Goal: Task Accomplishment & Management: Use online tool/utility

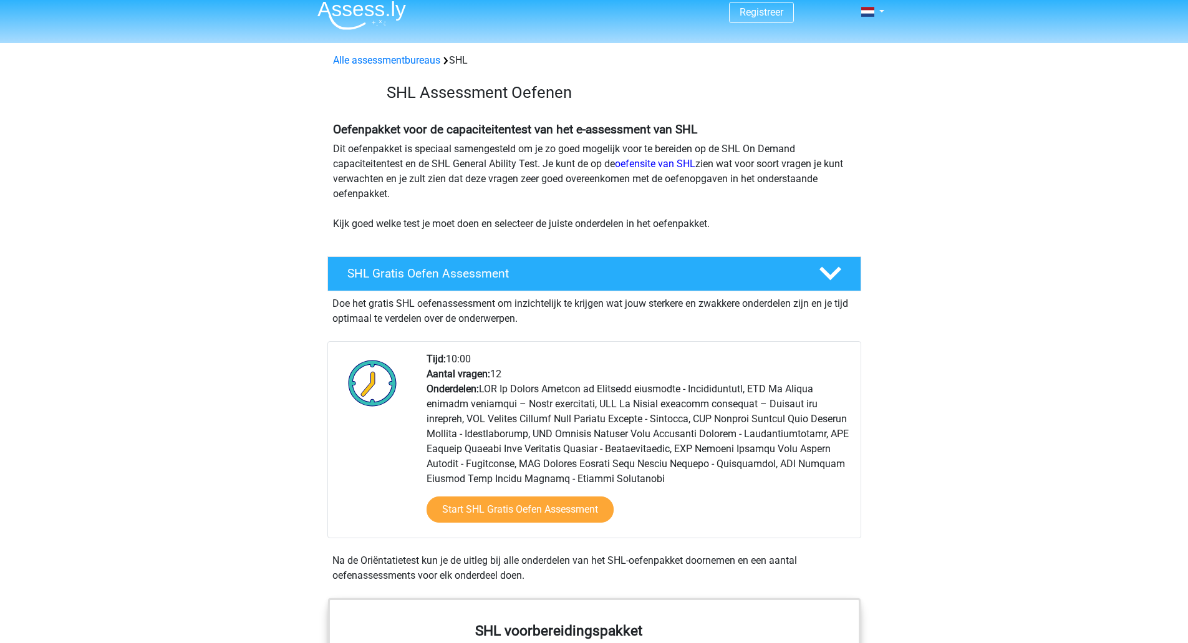
scroll to position [187, 0]
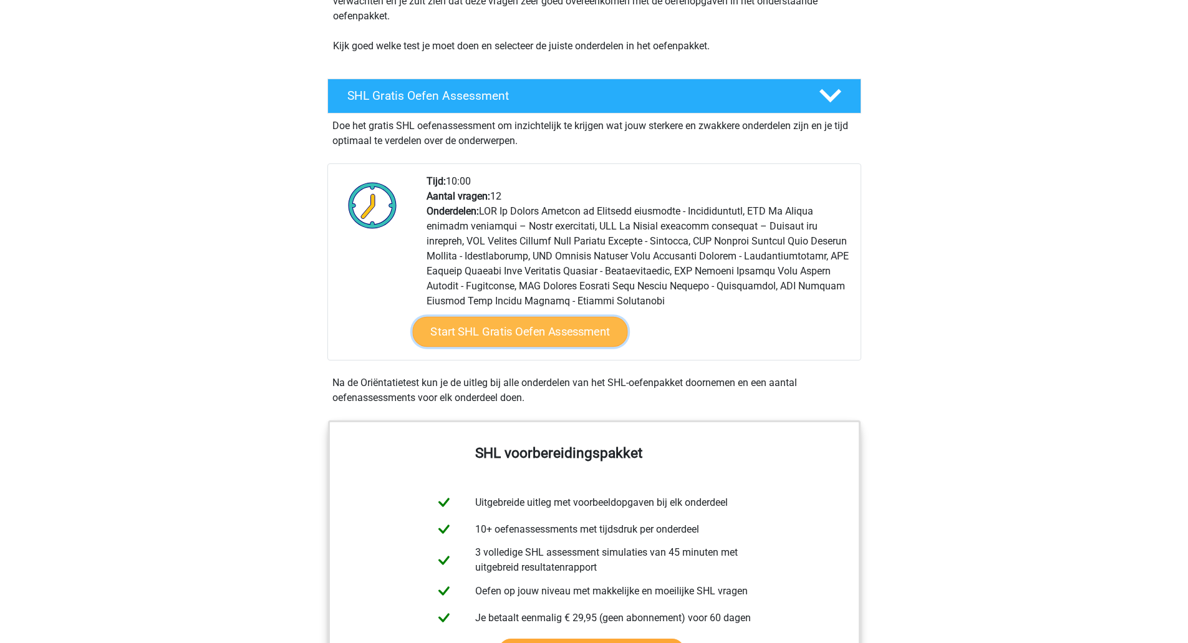
click at [550, 341] on link "Start SHL Gratis Oefen Assessment" at bounding box center [519, 332] width 215 height 30
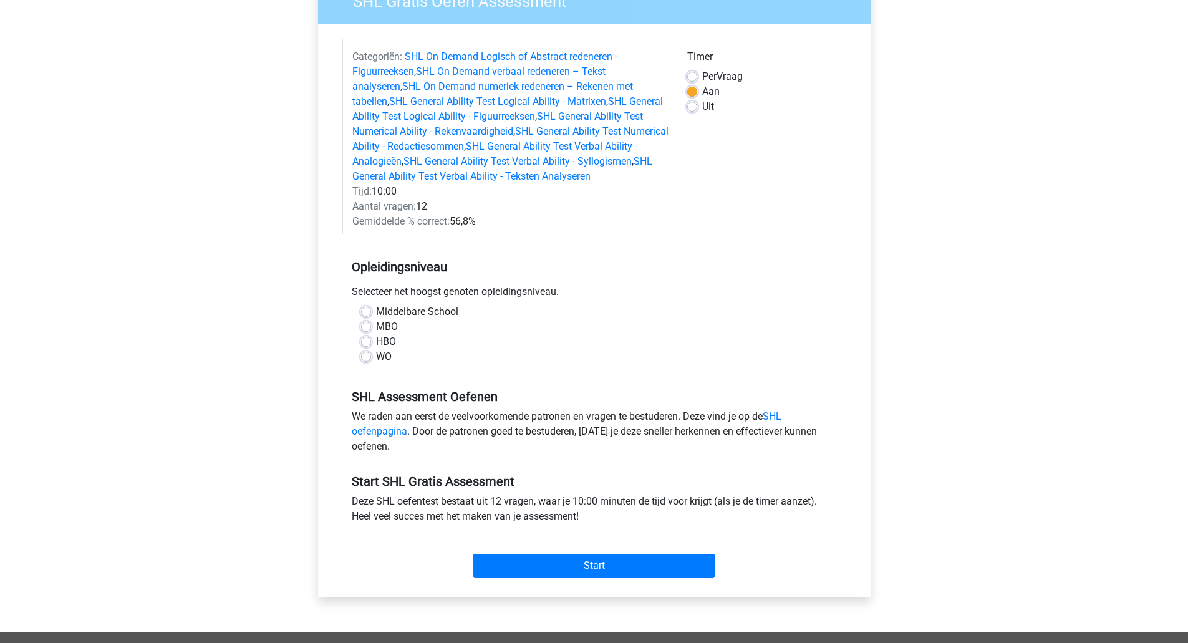
scroll to position [125, 0]
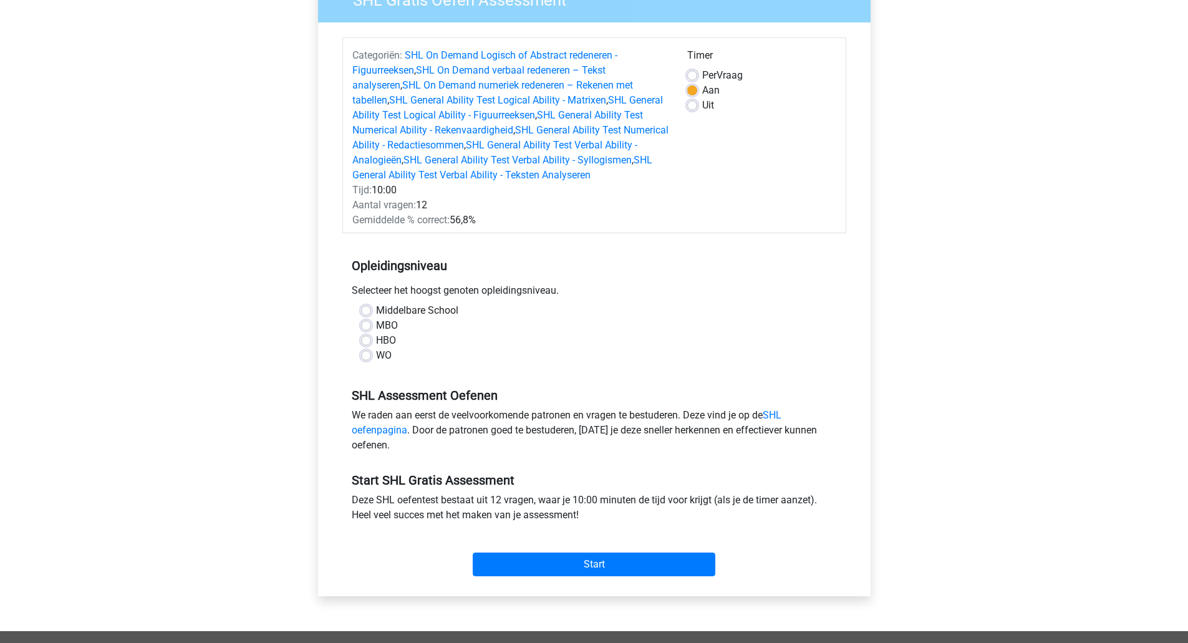
click at [376, 356] on label "WO" at bounding box center [384, 355] width 16 height 15
click at [367, 356] on input "WO" at bounding box center [366, 354] width 10 height 12
radio input "true"
click at [598, 576] on input "Start" at bounding box center [594, 565] width 243 height 24
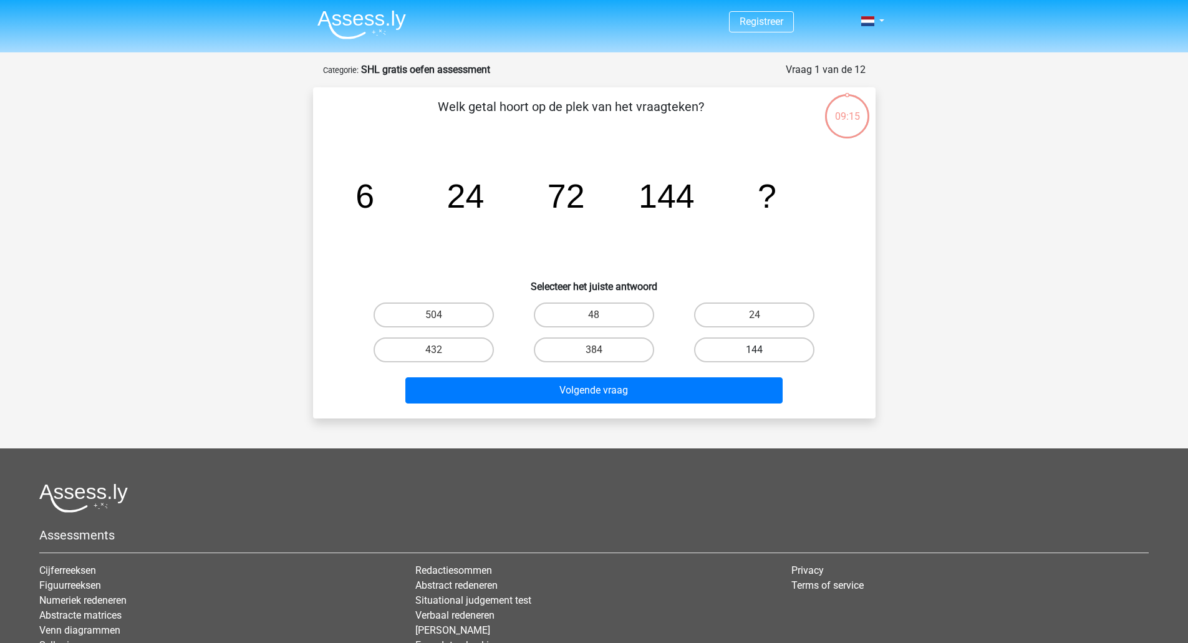
drag, startPoint x: 760, startPoint y: 349, endPoint x: 696, endPoint y: 393, distance: 78.0
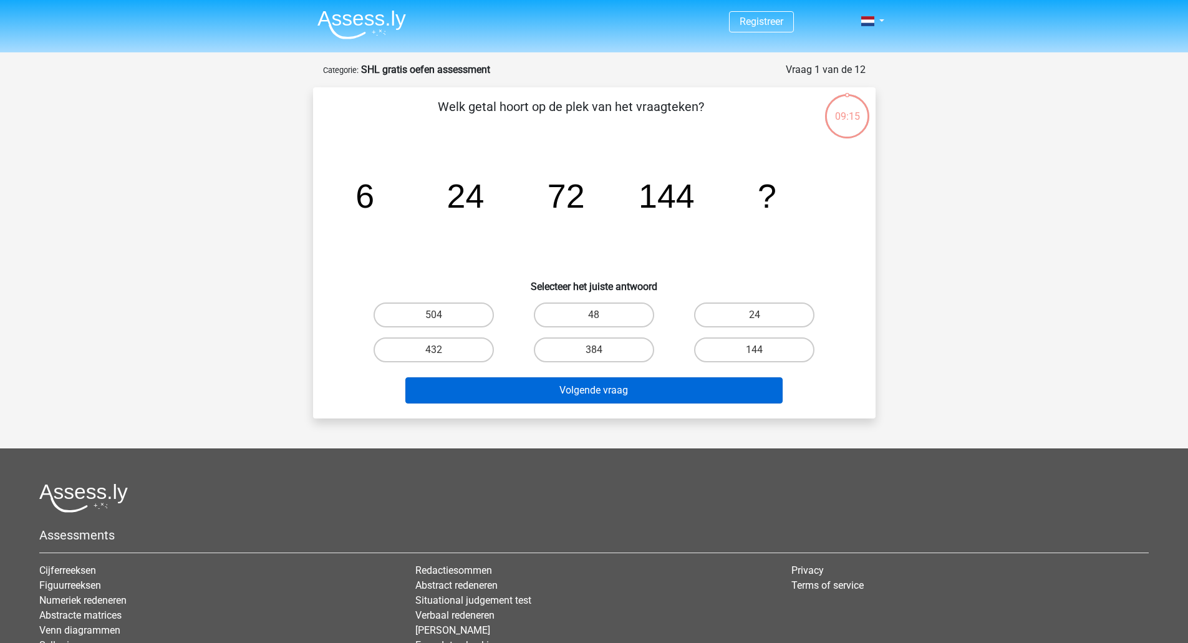
click at [758, 349] on label "144" at bounding box center [754, 349] width 120 height 25
click at [758, 350] on input "144" at bounding box center [759, 354] width 8 height 8
radio input "true"
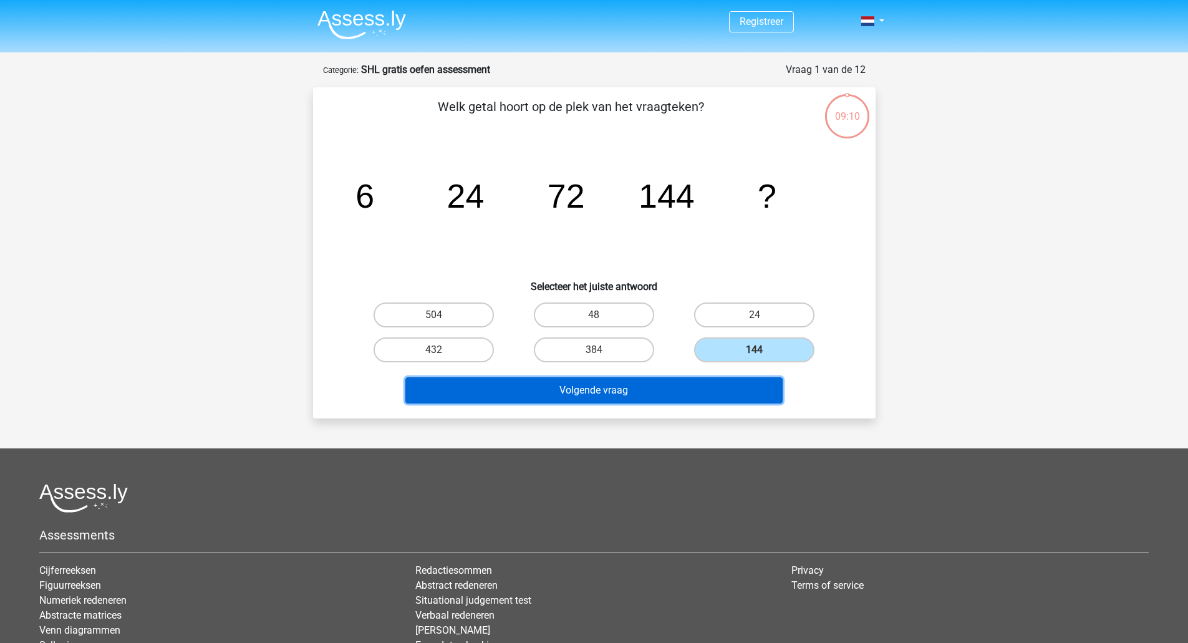
click at [696, 389] on button "Volgende vraag" at bounding box center [593, 390] width 377 height 26
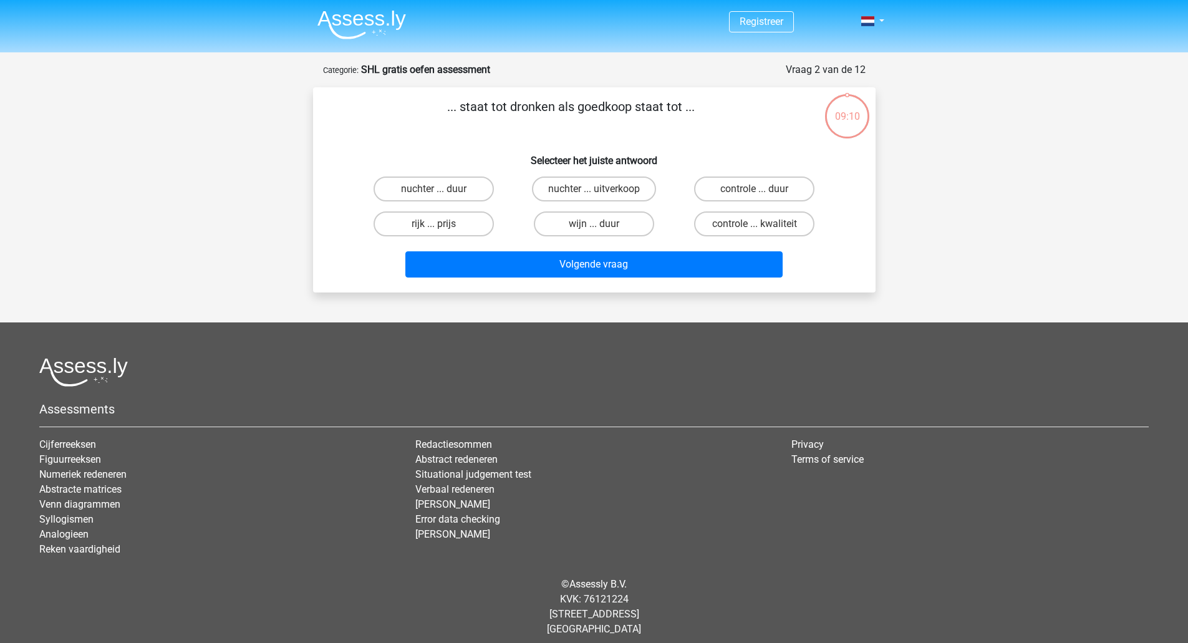
scroll to position [9, 0]
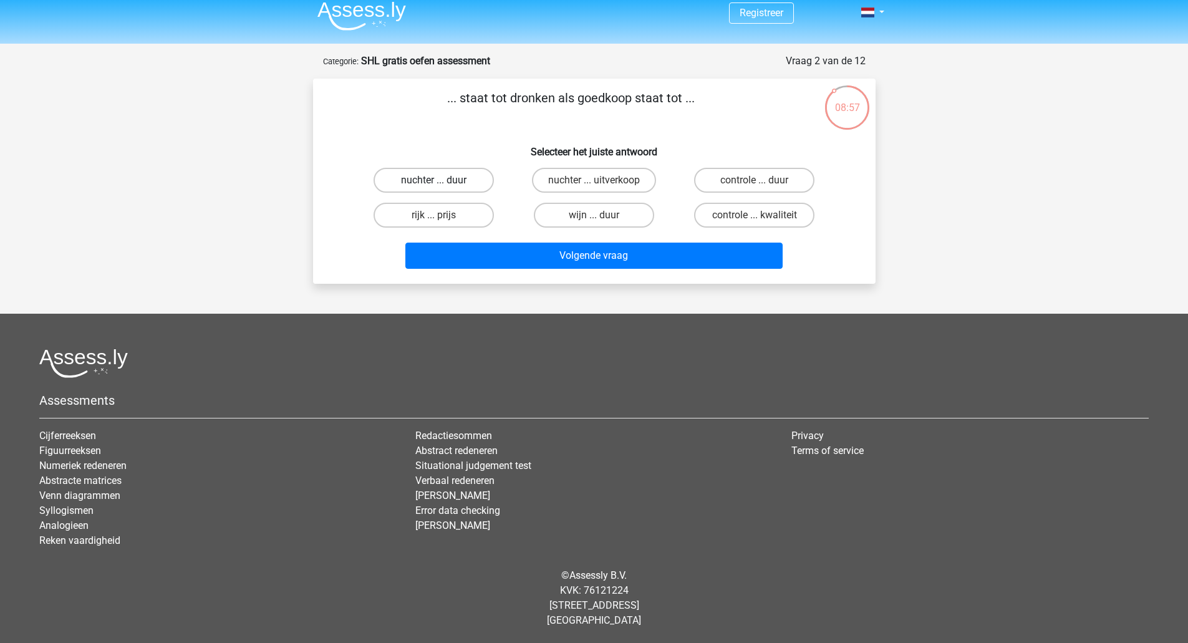
click at [453, 177] on label "nuchter ... duur" at bounding box center [434, 180] width 120 height 25
click at [442, 180] on input "nuchter ... duur" at bounding box center [438, 184] width 8 height 8
radio input "true"
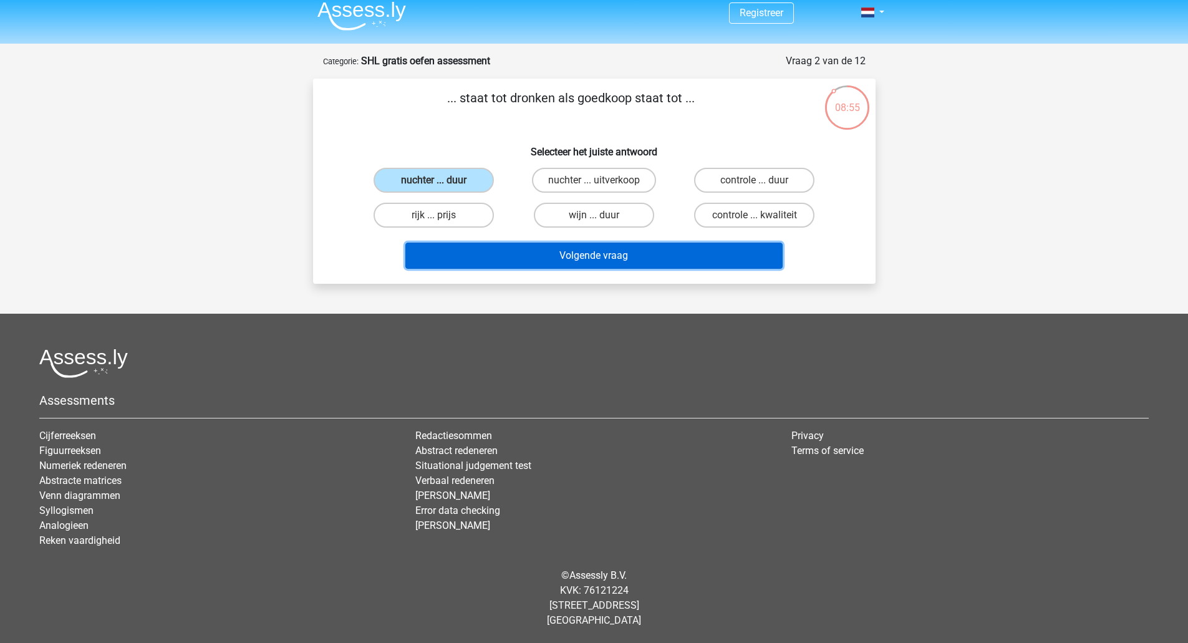
click at [592, 255] on button "Volgende vraag" at bounding box center [593, 256] width 377 height 26
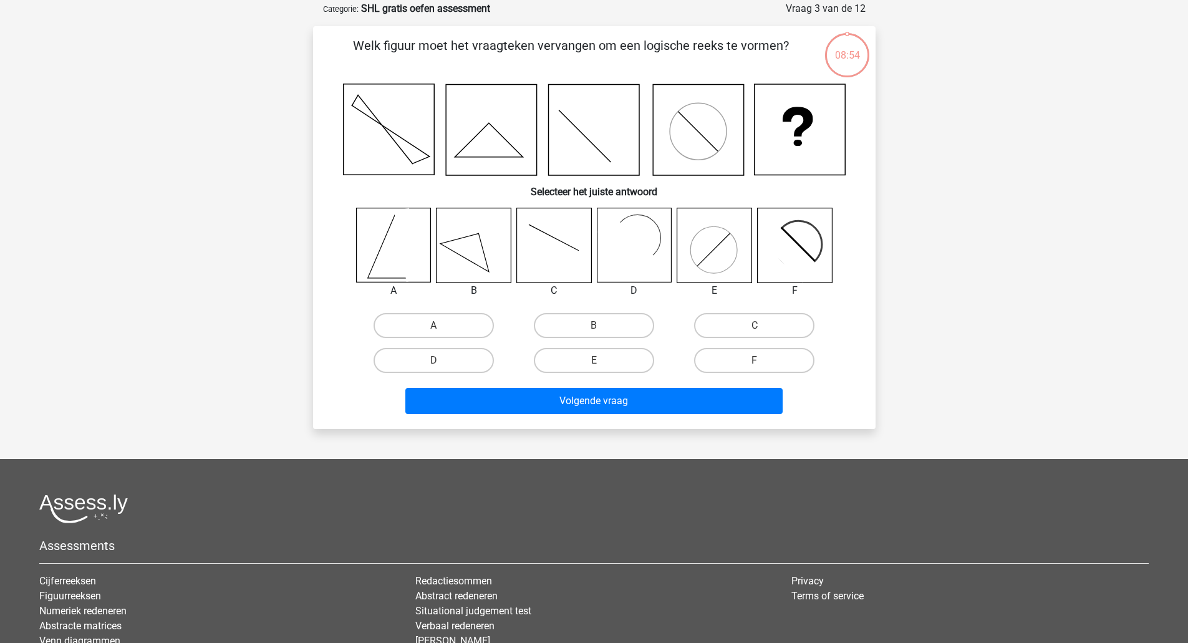
scroll to position [62, 0]
click at [467, 361] on label "D" at bounding box center [434, 359] width 120 height 25
click at [442, 361] on input "D" at bounding box center [438, 363] width 8 height 8
radio input "true"
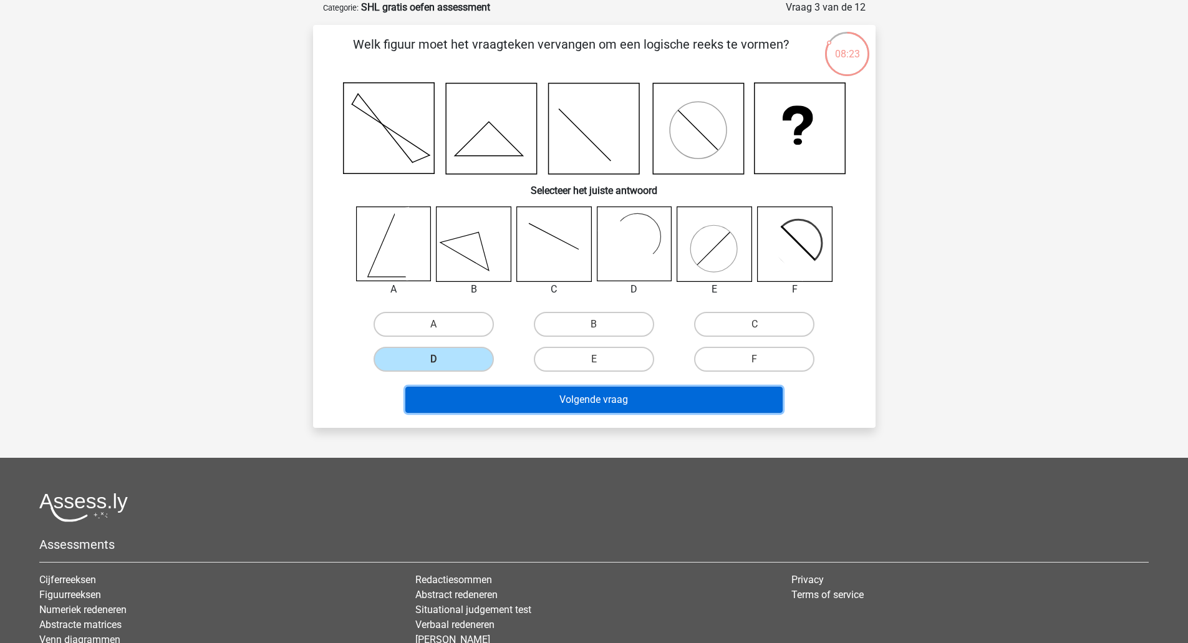
click at [582, 395] on button "Volgende vraag" at bounding box center [593, 400] width 377 height 26
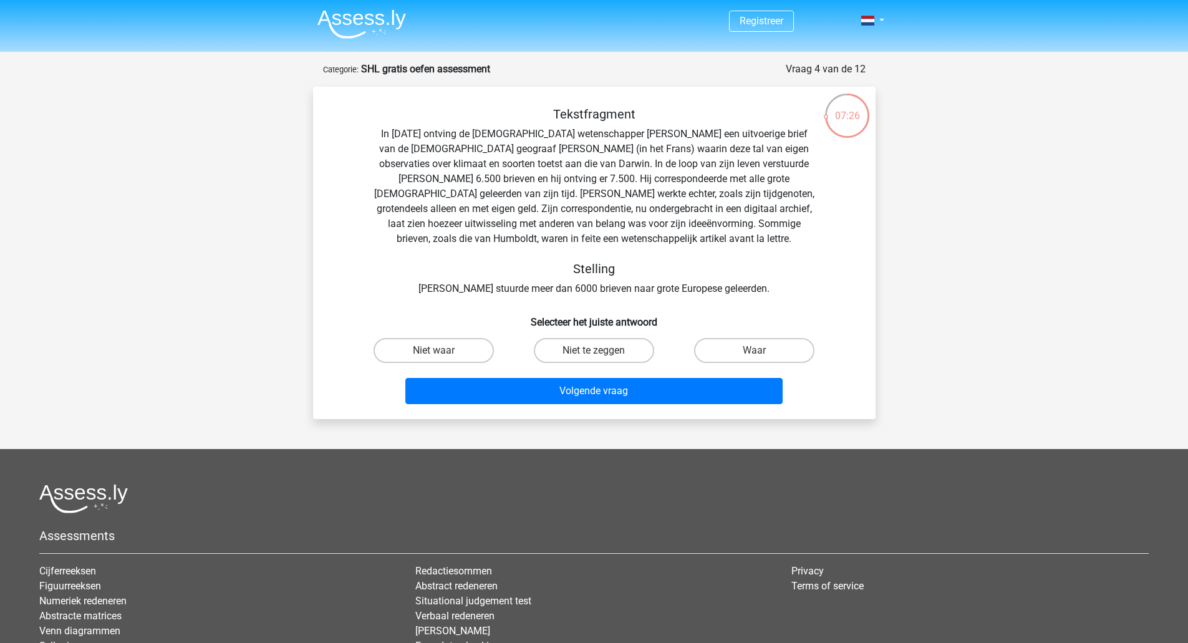
scroll to position [0, 0]
click at [629, 347] on label "Niet te zeggen" at bounding box center [594, 351] width 120 height 25
click at [602, 351] on input "Niet te zeggen" at bounding box center [598, 355] width 8 height 8
radio input "true"
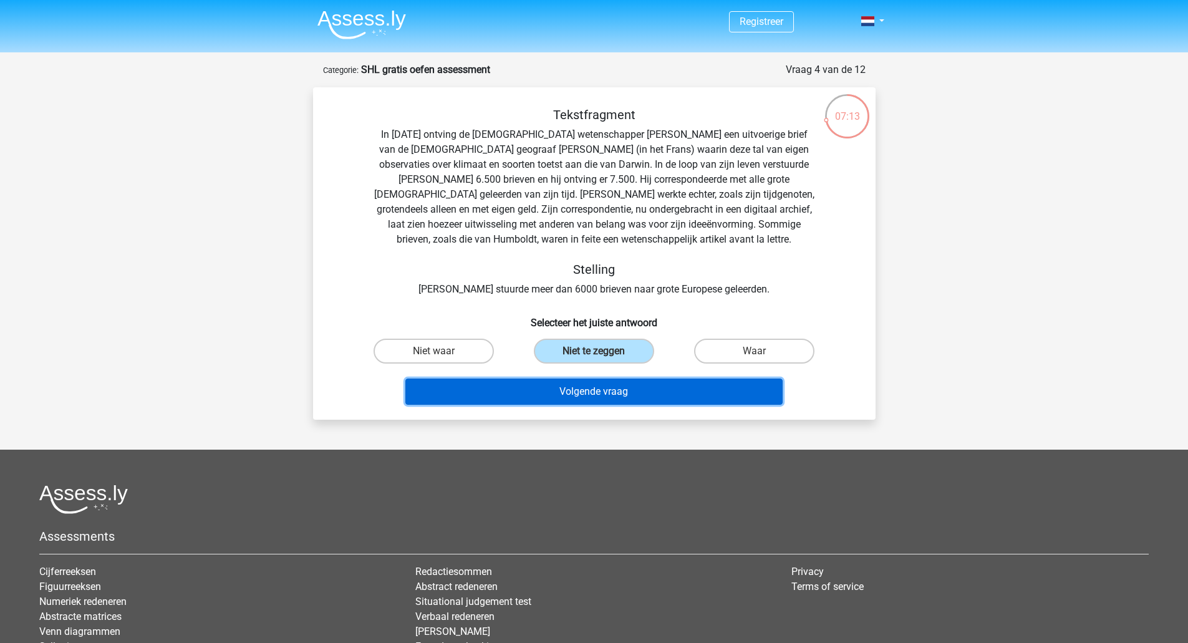
click at [644, 390] on button "Volgende vraag" at bounding box center [593, 392] width 377 height 26
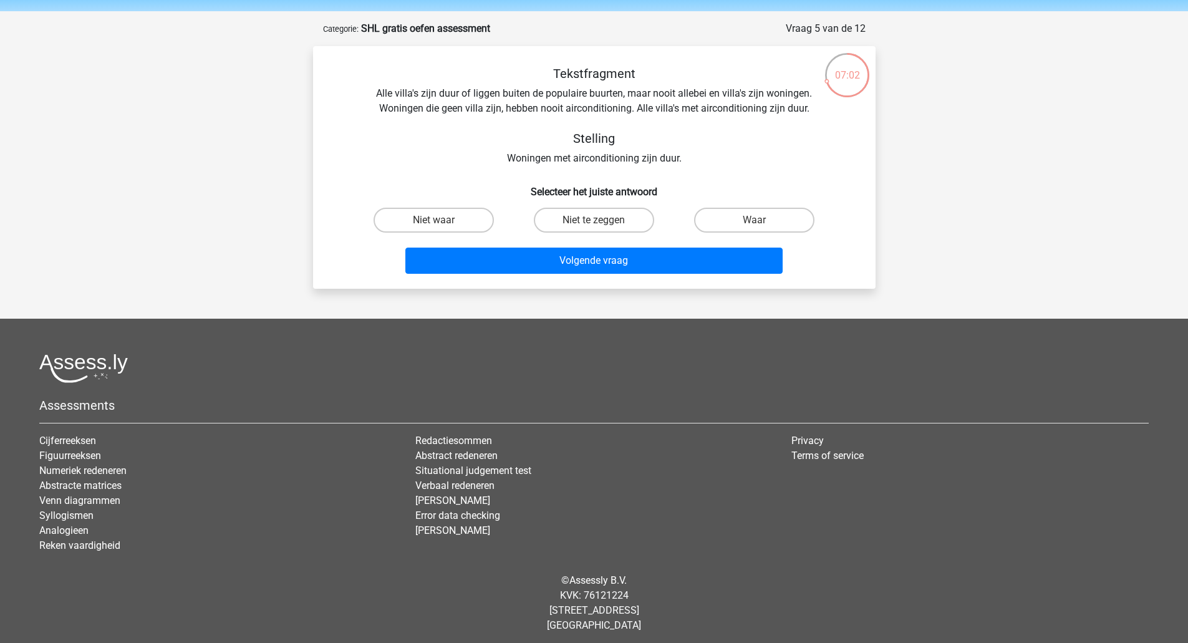
scroll to position [46, 0]
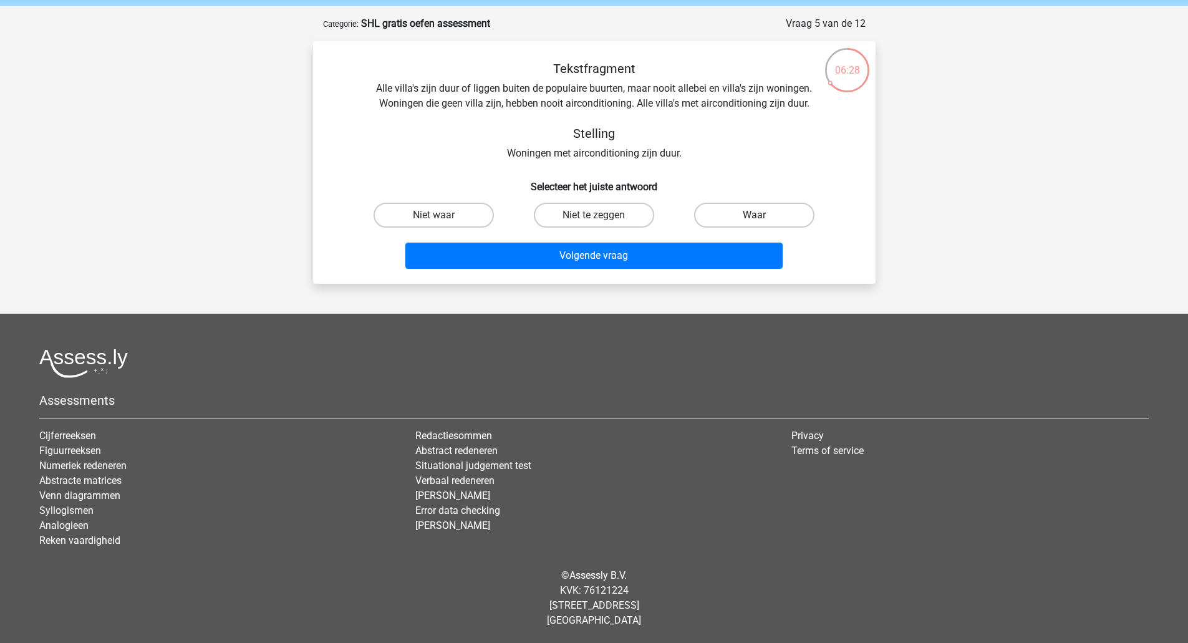
click at [767, 222] on label "Waar" at bounding box center [754, 215] width 120 height 25
click at [763, 222] on input "Waar" at bounding box center [759, 219] width 8 height 8
radio input "true"
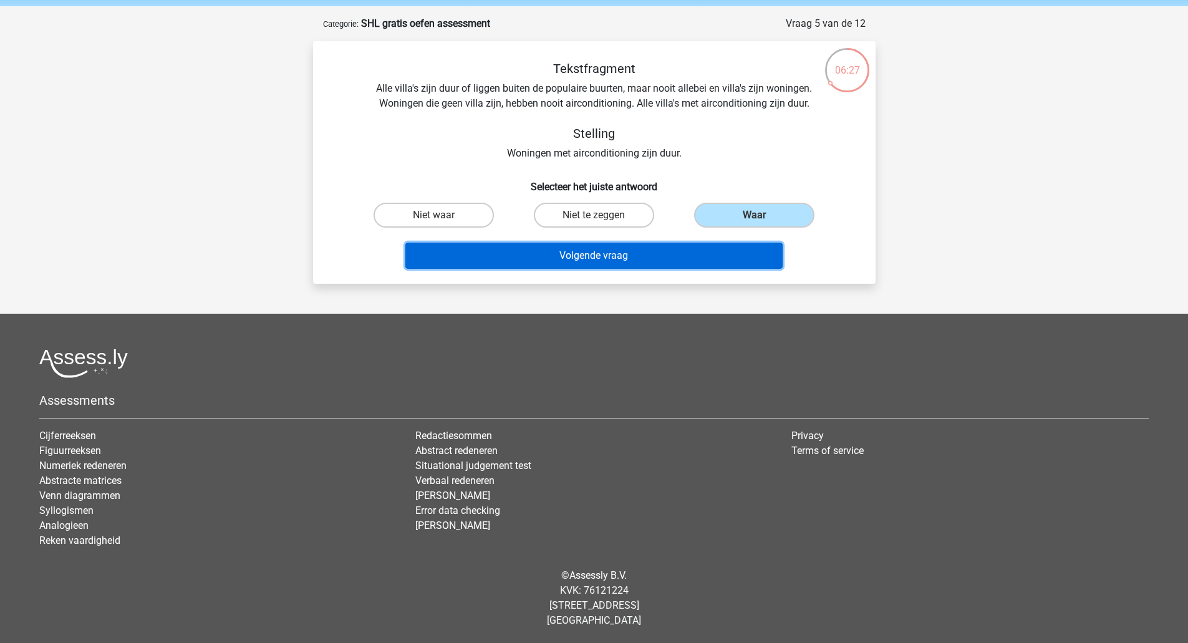
click at [699, 257] on button "Volgende vraag" at bounding box center [593, 256] width 377 height 26
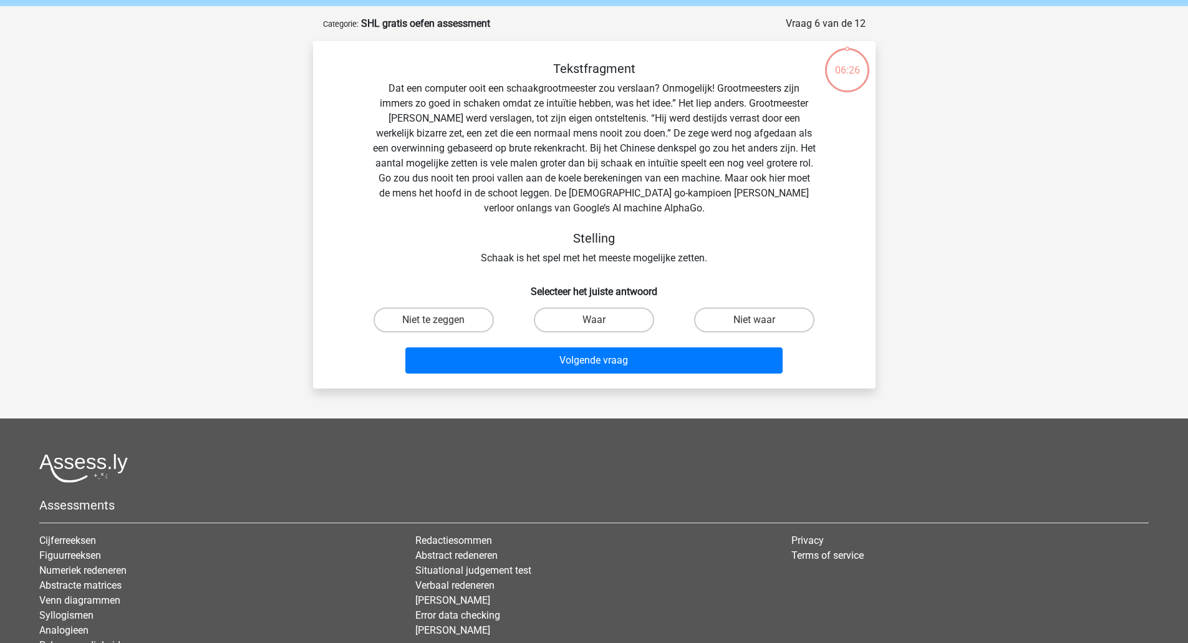
scroll to position [62, 0]
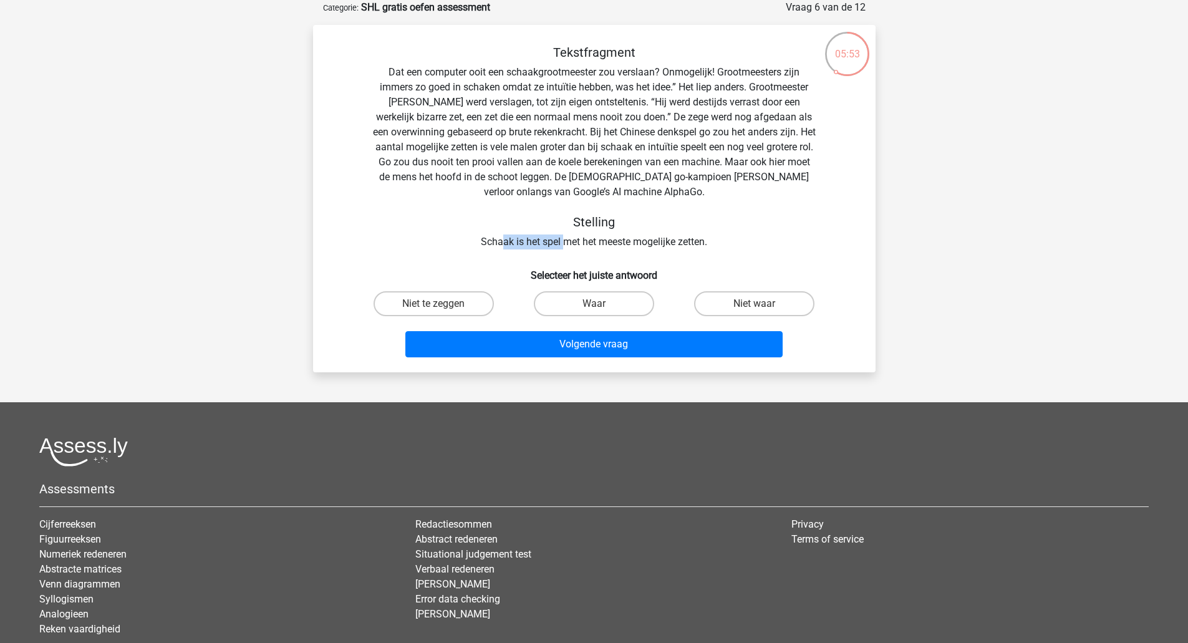
drag, startPoint x: 501, startPoint y: 241, endPoint x: 561, endPoint y: 244, distance: 60.6
click at [561, 244] on div "Tekstfragment Dat een computer ooit een schaakgrootmeester zou verslaan? Onmoge…" at bounding box center [594, 147] width 523 height 205
click at [712, 304] on label "Niet waar" at bounding box center [754, 303] width 120 height 25
click at [755, 304] on input "Niet waar" at bounding box center [759, 308] width 8 height 8
radio input "true"
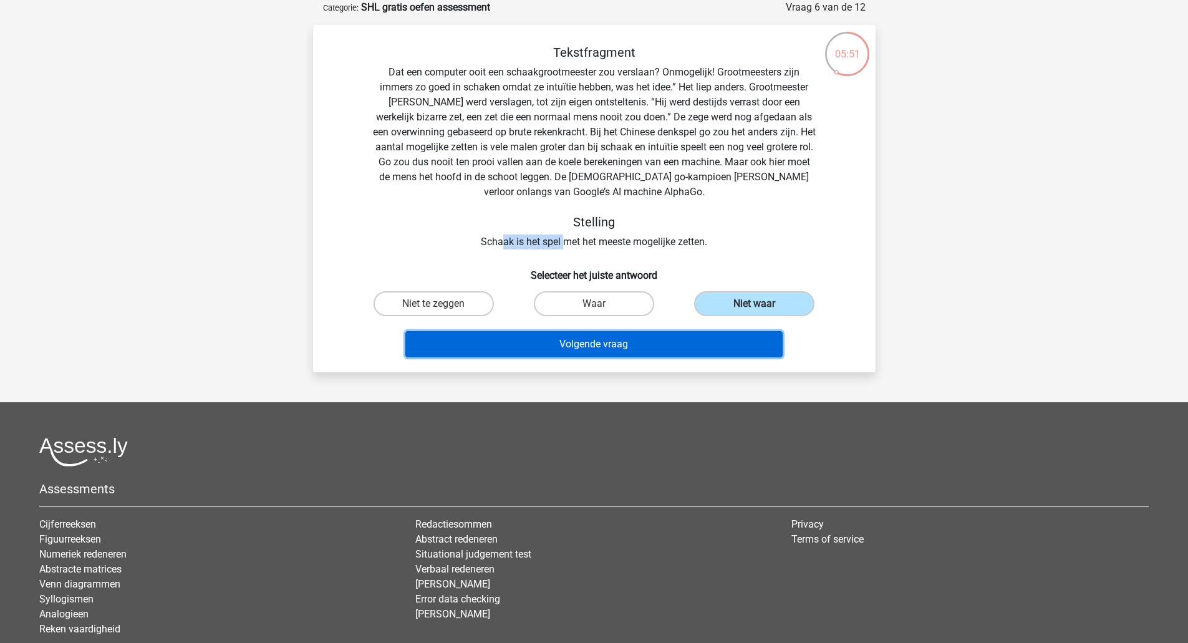
click at [655, 340] on button "Volgende vraag" at bounding box center [593, 344] width 377 height 26
